Goal: Navigation & Orientation: Find specific page/section

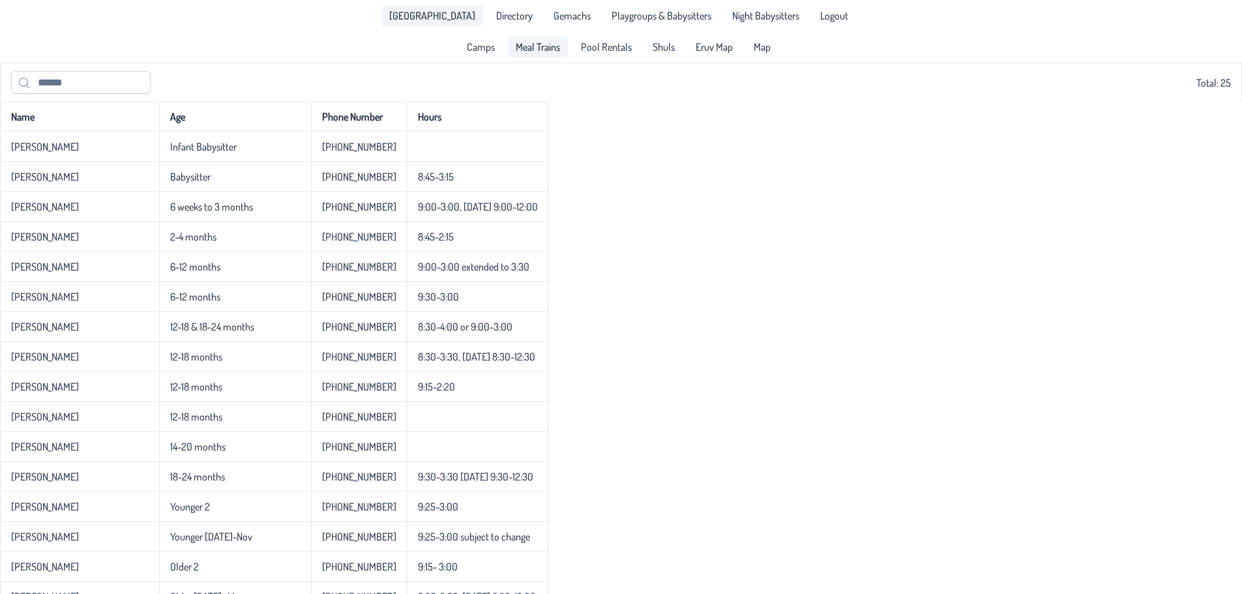
click at [550, 54] on link "Meal Trains" at bounding box center [538, 47] width 60 height 21
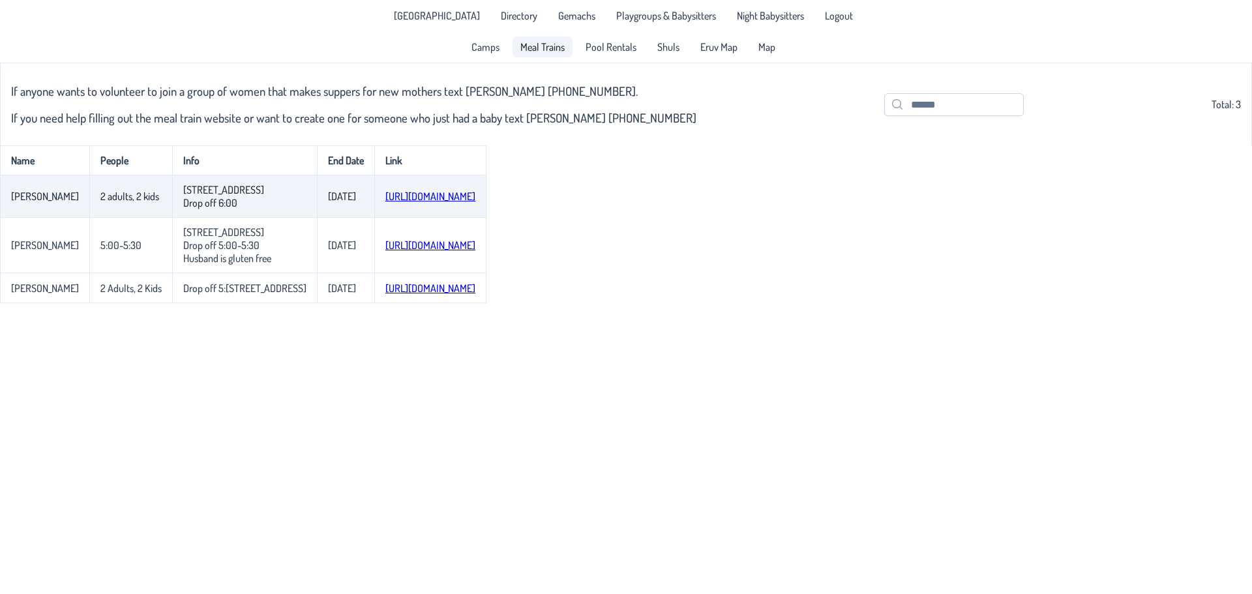
click at [403, 196] on link "[URL][DOMAIN_NAME]" at bounding box center [430, 196] width 90 height 13
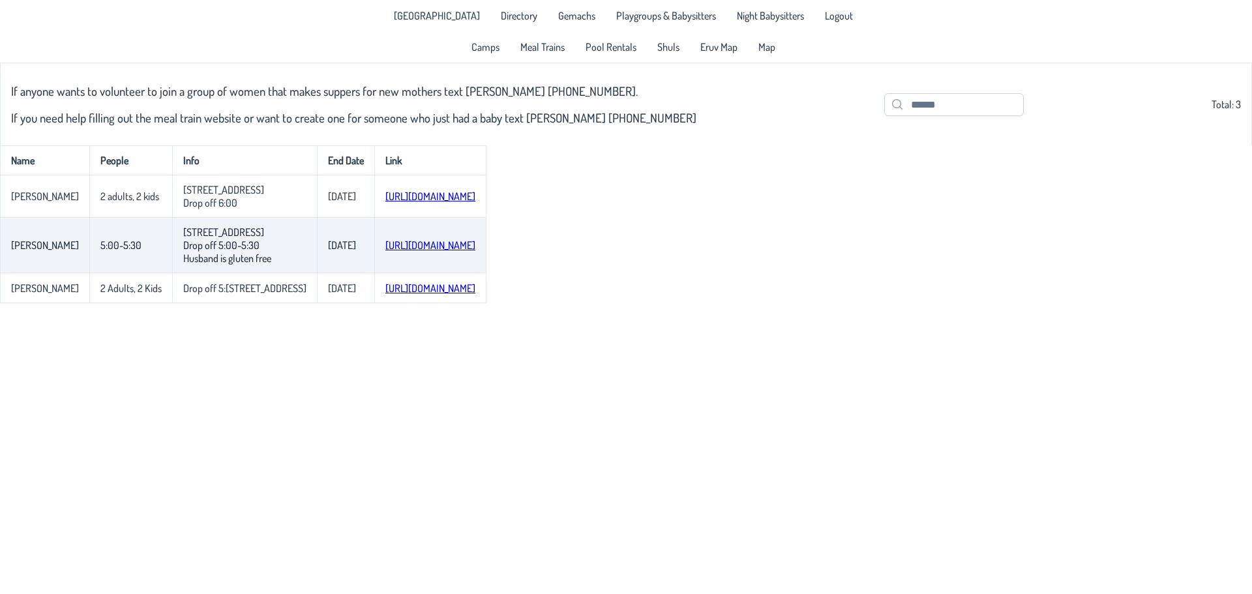
click at [409, 250] on link "[URL][DOMAIN_NAME]" at bounding box center [430, 245] width 90 height 13
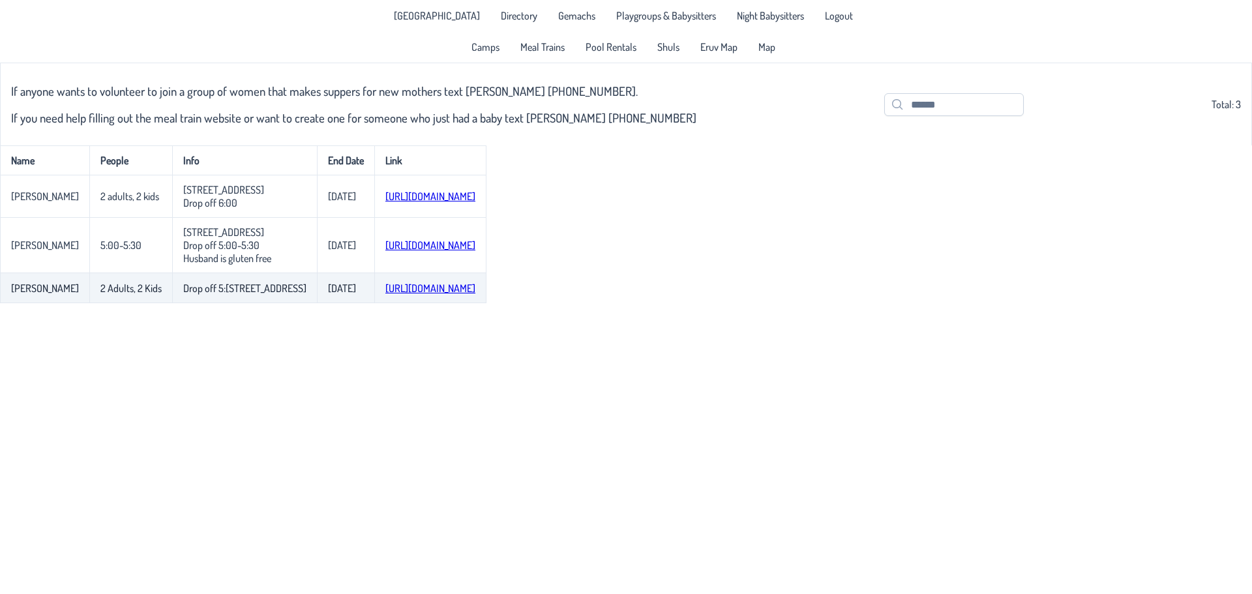
click at [385, 295] on link "[URL][DOMAIN_NAME]" at bounding box center [430, 288] width 90 height 13
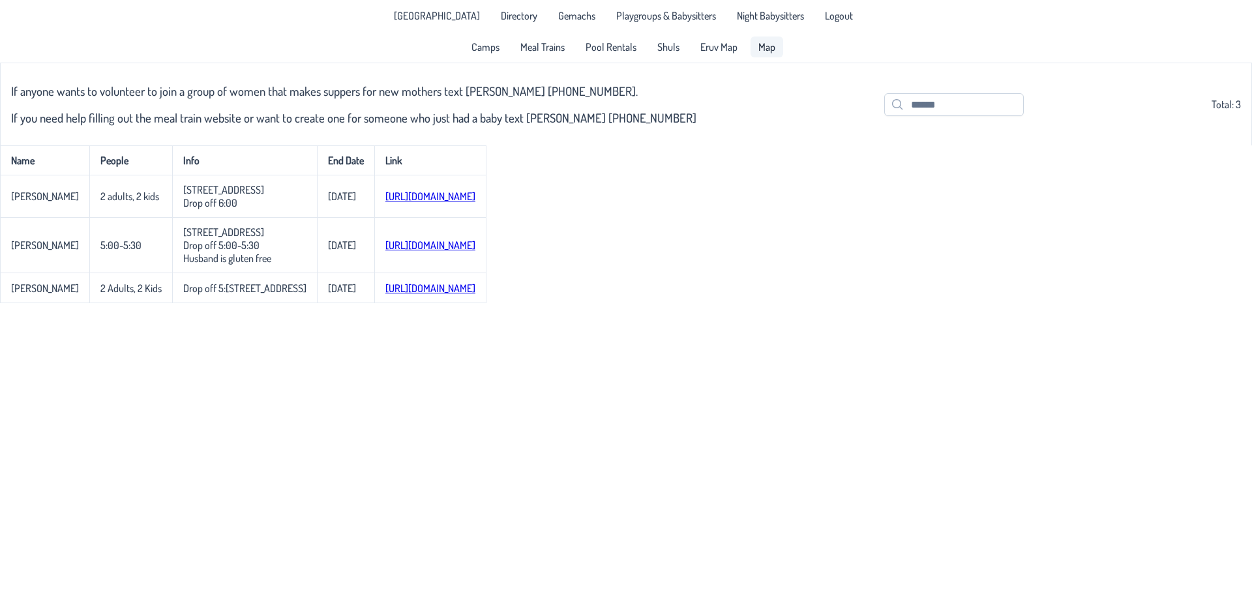
click at [760, 52] on span "Map" at bounding box center [766, 47] width 17 height 10
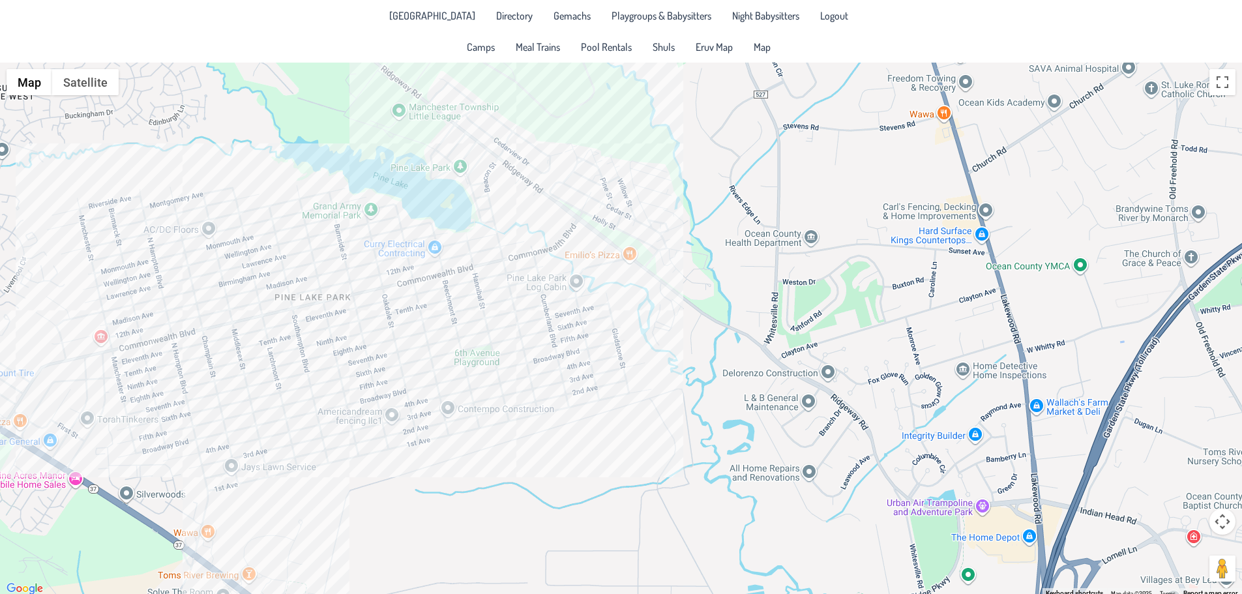
drag, startPoint x: 822, startPoint y: 365, endPoint x: 521, endPoint y: 363, distance: 300.6
click at [511, 361] on div at bounding box center [621, 330] width 1242 height 535
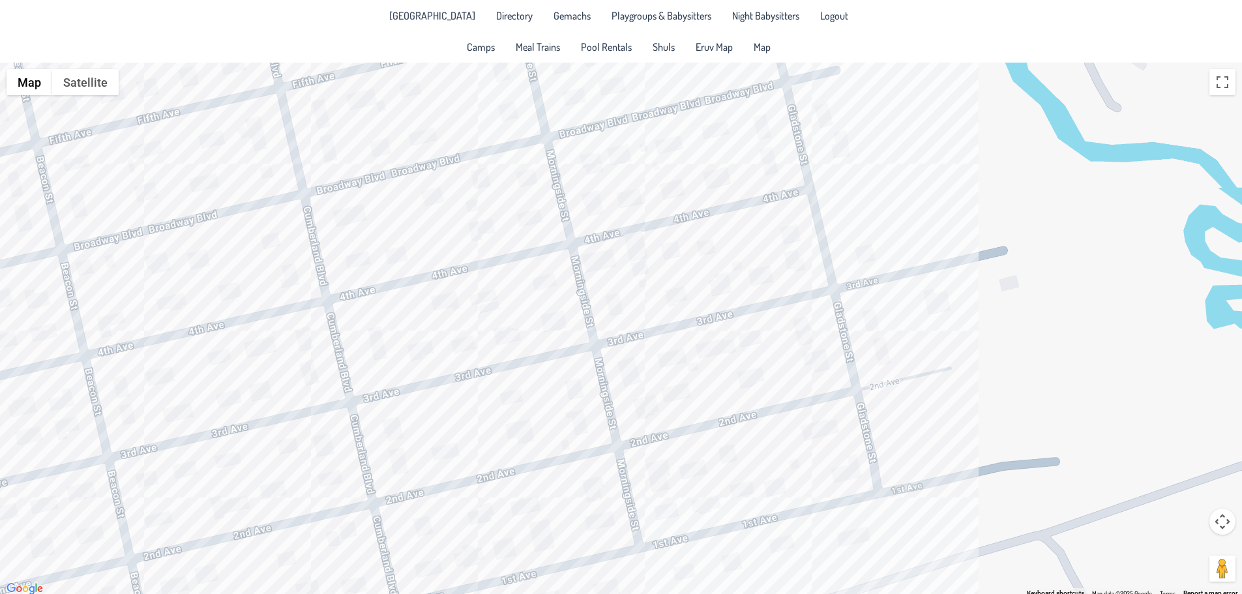
click at [645, 414] on div at bounding box center [621, 330] width 1242 height 535
click at [678, 364] on button "Close" at bounding box center [692, 372] width 31 height 31
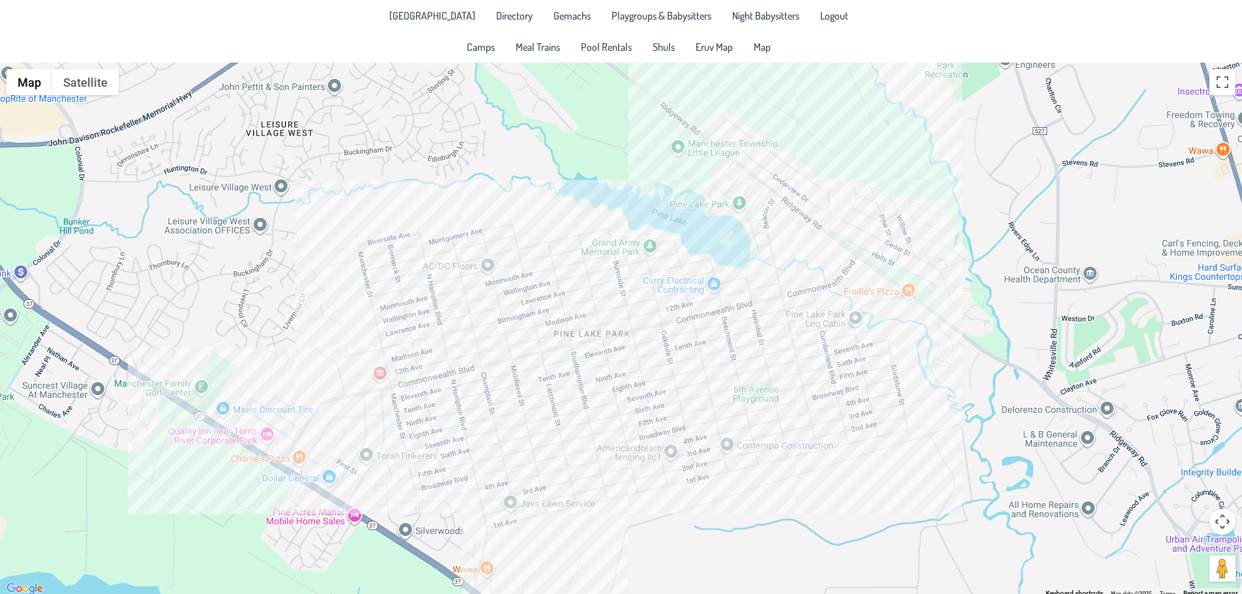
drag, startPoint x: 243, startPoint y: 300, endPoint x: 754, endPoint y: 404, distance: 521.6
click at [754, 404] on div at bounding box center [621, 330] width 1242 height 535
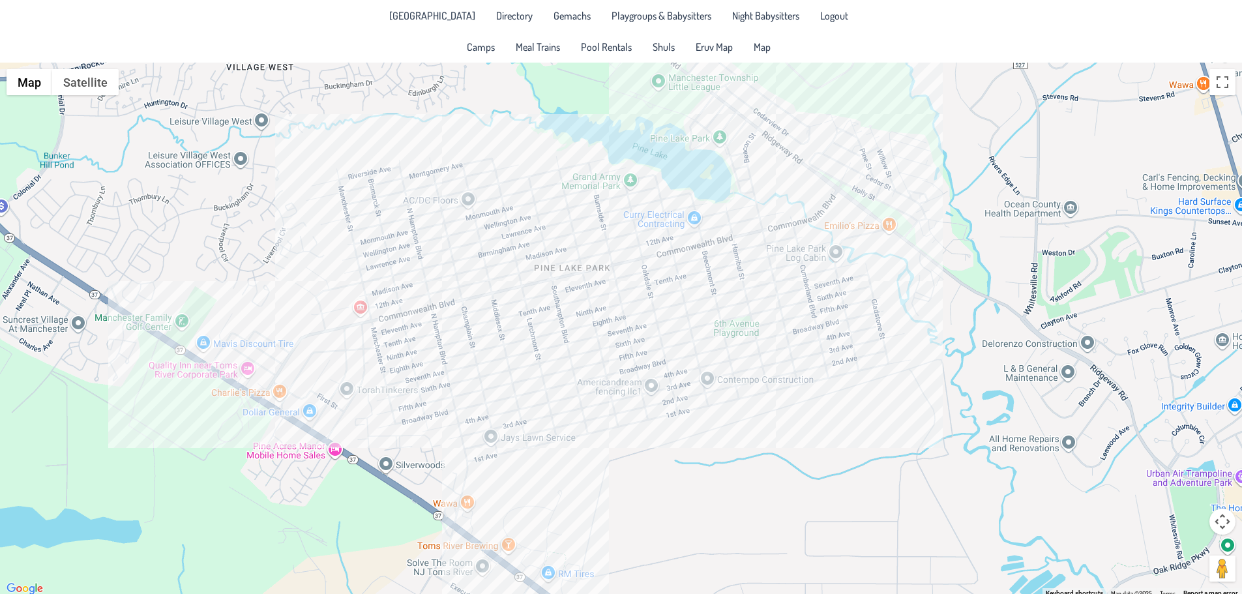
drag, startPoint x: 445, startPoint y: 360, endPoint x: 417, endPoint y: 282, distance: 82.5
click at [417, 282] on div at bounding box center [621, 330] width 1242 height 535
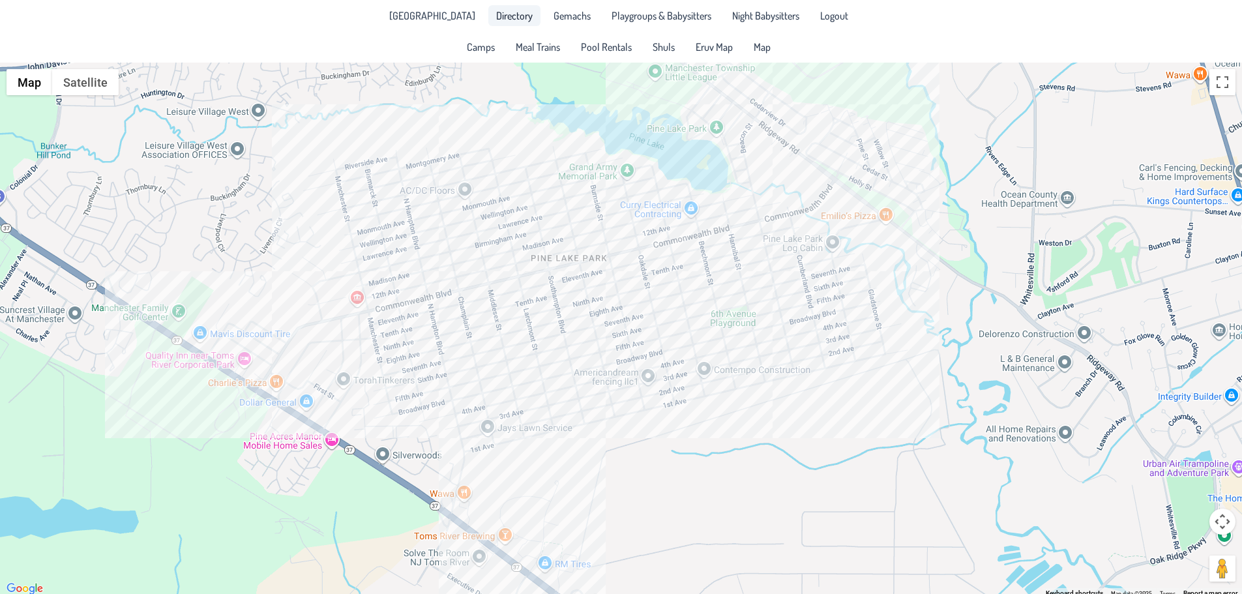
click at [504, 20] on span "Directory" at bounding box center [514, 15] width 37 height 10
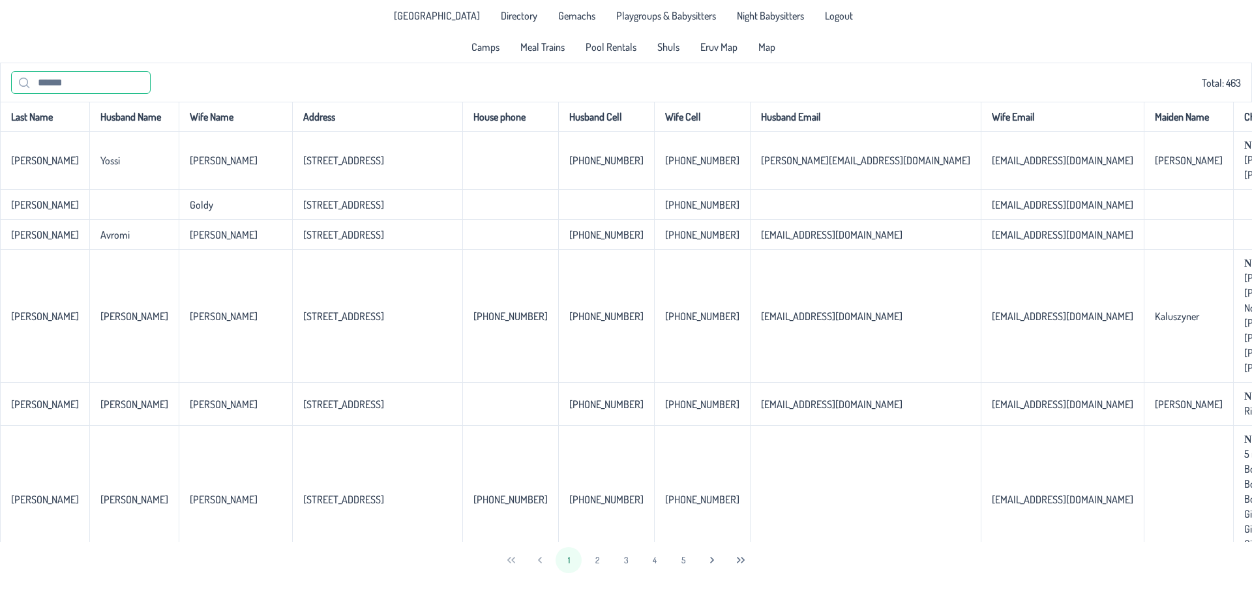
click at [106, 91] on input "text" at bounding box center [81, 82] width 140 height 23
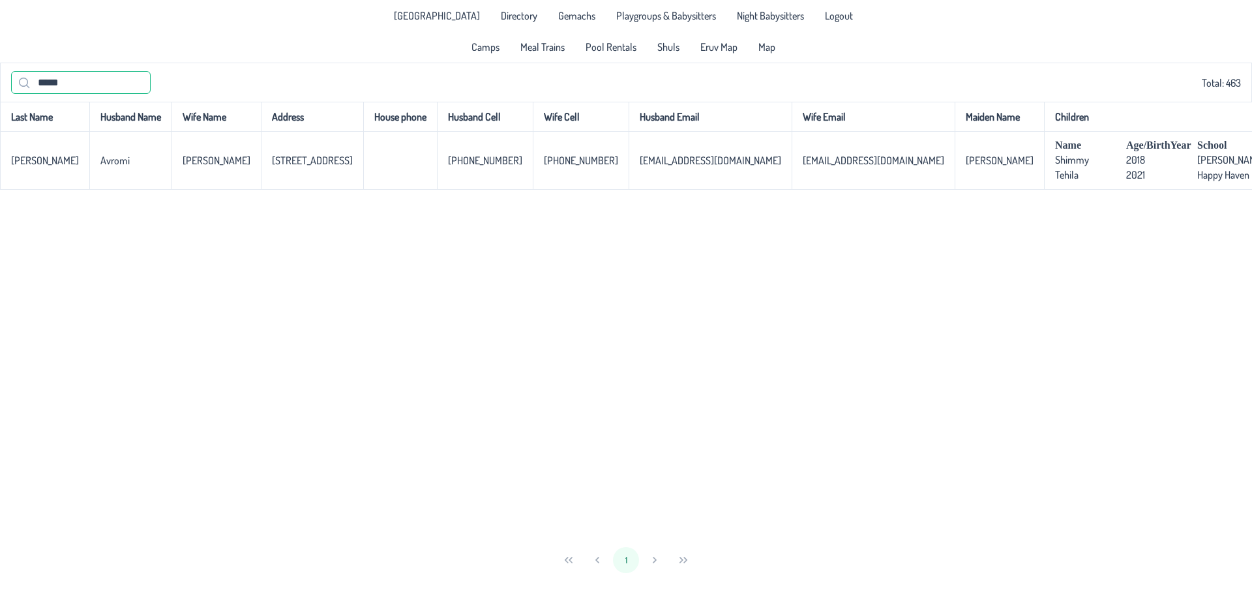
type input "*****"
drag, startPoint x: 136, startPoint y: 96, endPoint x: 119, endPoint y: 91, distance: 17.9
click at [119, 91] on div "***** Total: 463" at bounding box center [626, 82] width 1252 height 39
drag, startPoint x: 106, startPoint y: 89, endPoint x: 23, endPoint y: 89, distance: 82.8
click at [23, 89] on p-iconfield "*****" at bounding box center [81, 82] width 140 height 23
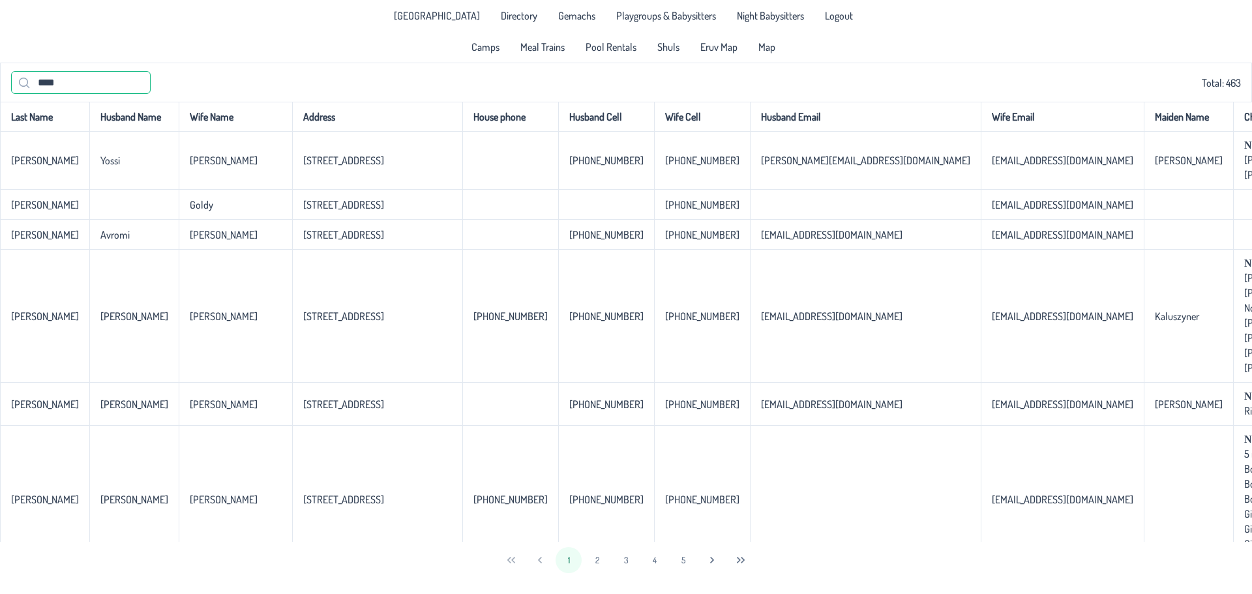
type input "*****"
